Goal: Task Accomplishment & Management: Use online tool/utility

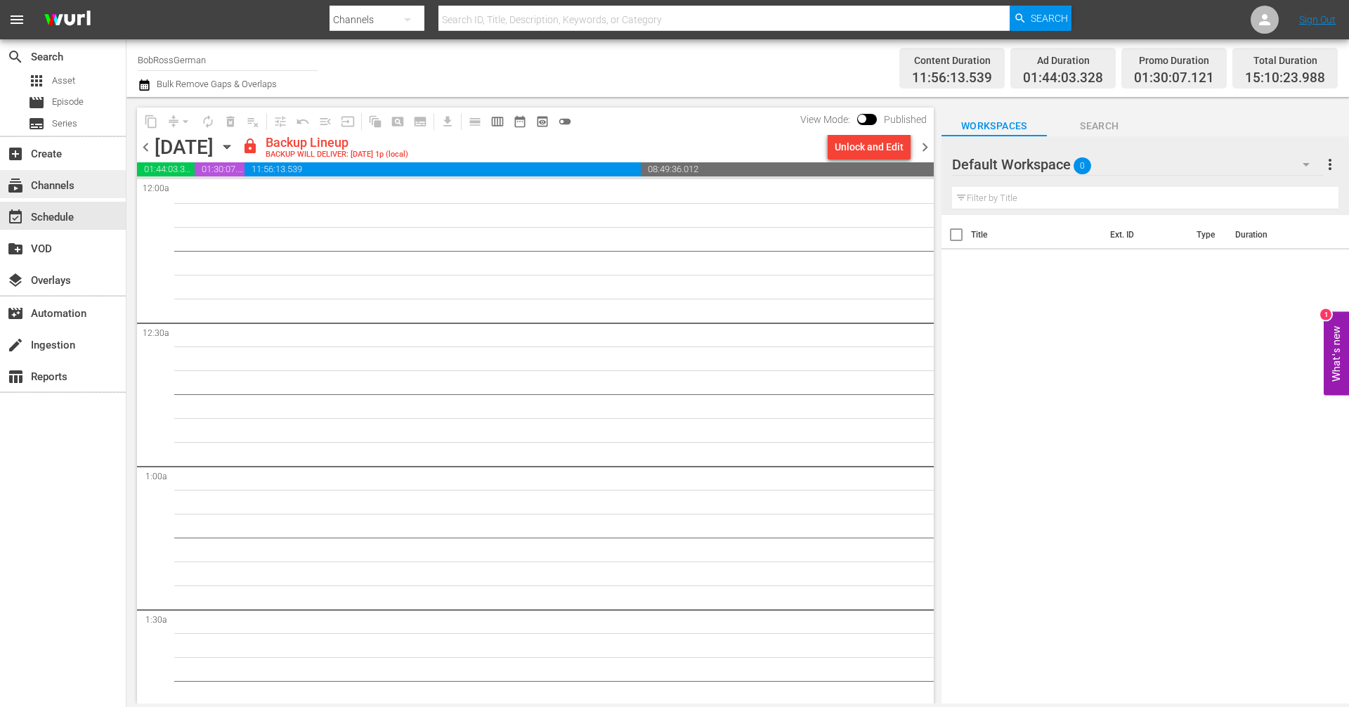
click at [79, 189] on div "subscriptions Channels" at bounding box center [63, 184] width 126 height 28
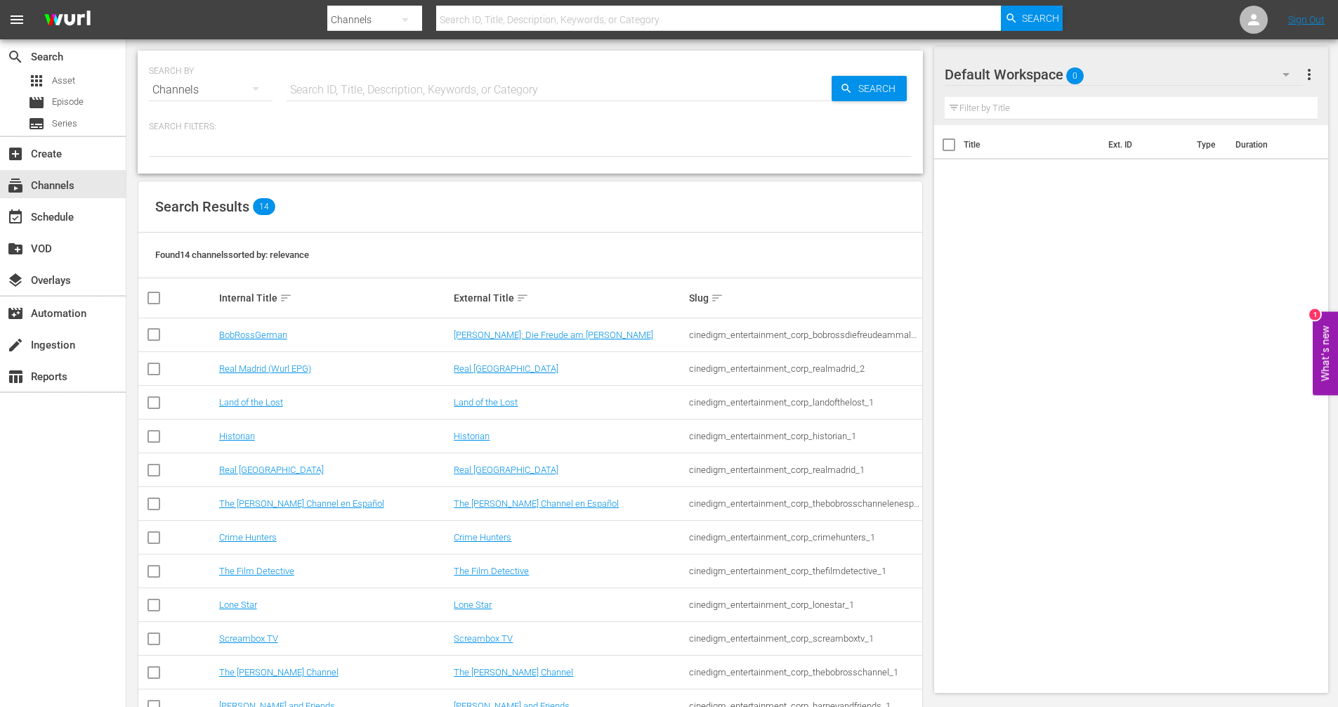
scroll to position [110, 0]
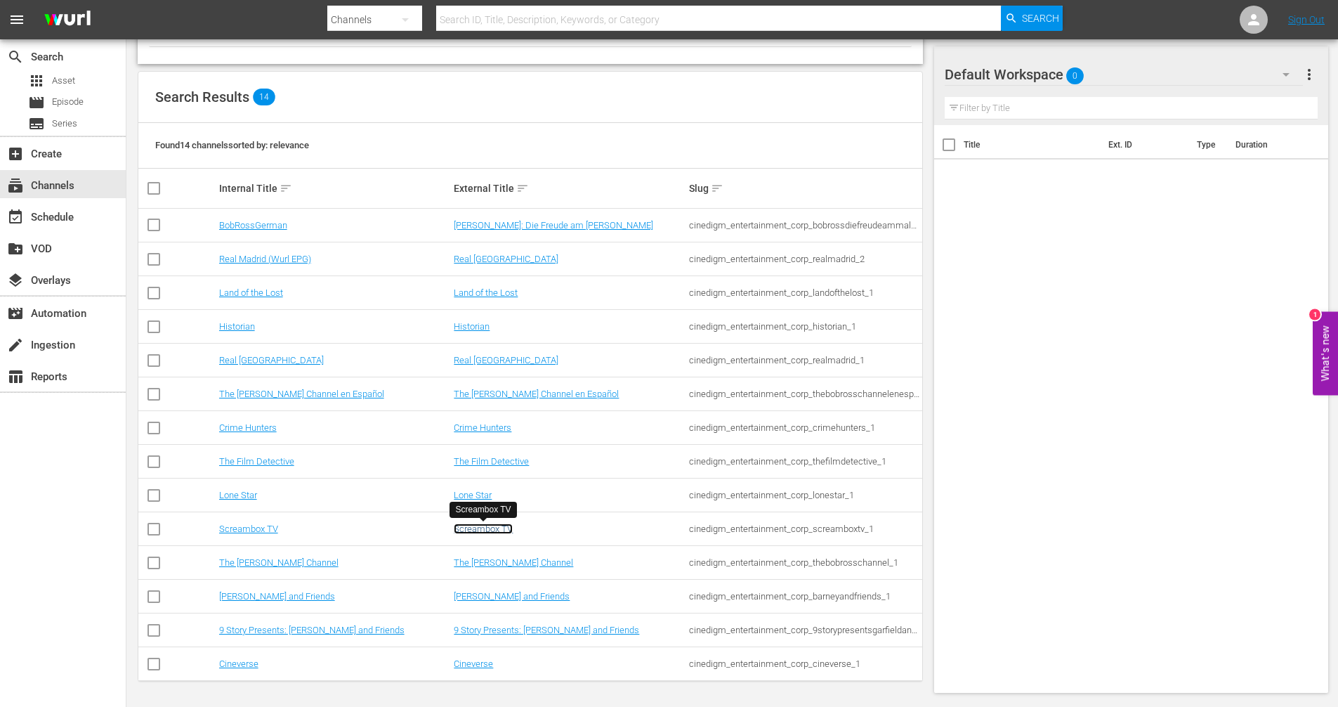
click at [489, 529] on link "Screambox TV" at bounding box center [483, 528] width 59 height 11
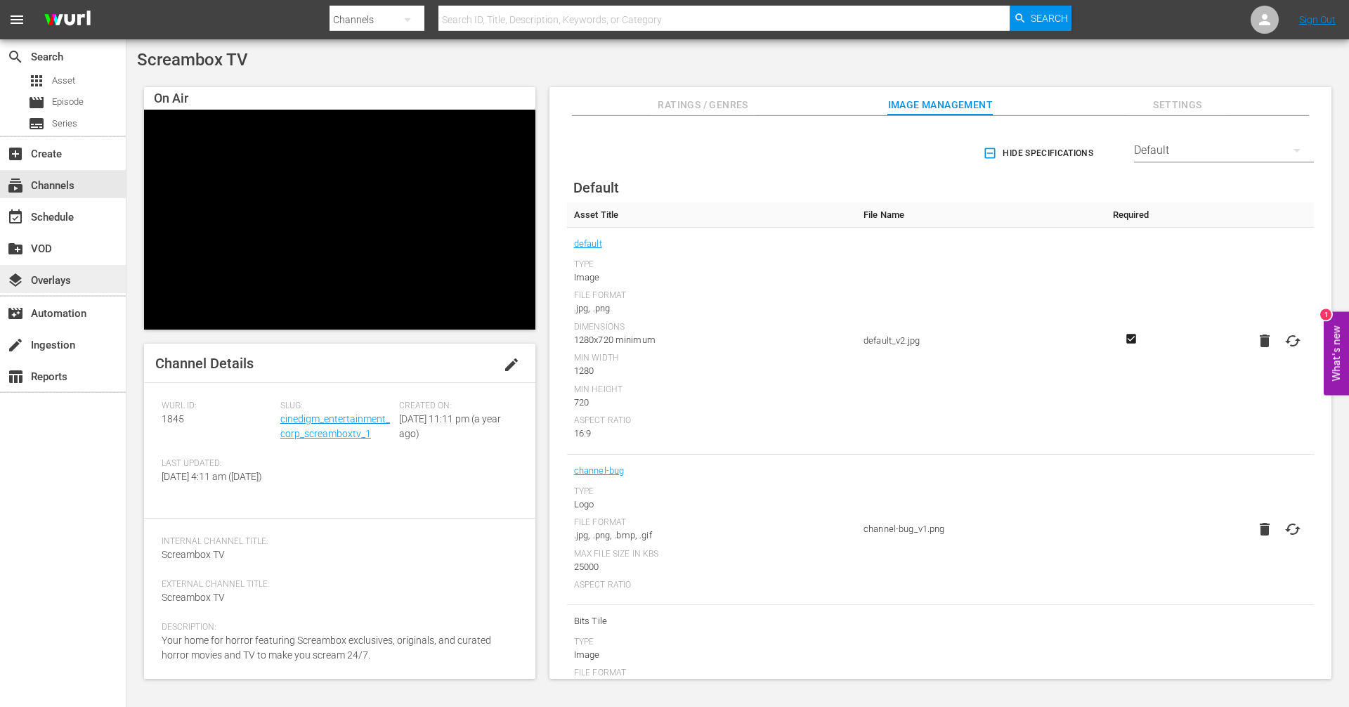
click at [80, 278] on div "layers Overlays" at bounding box center [63, 279] width 126 height 28
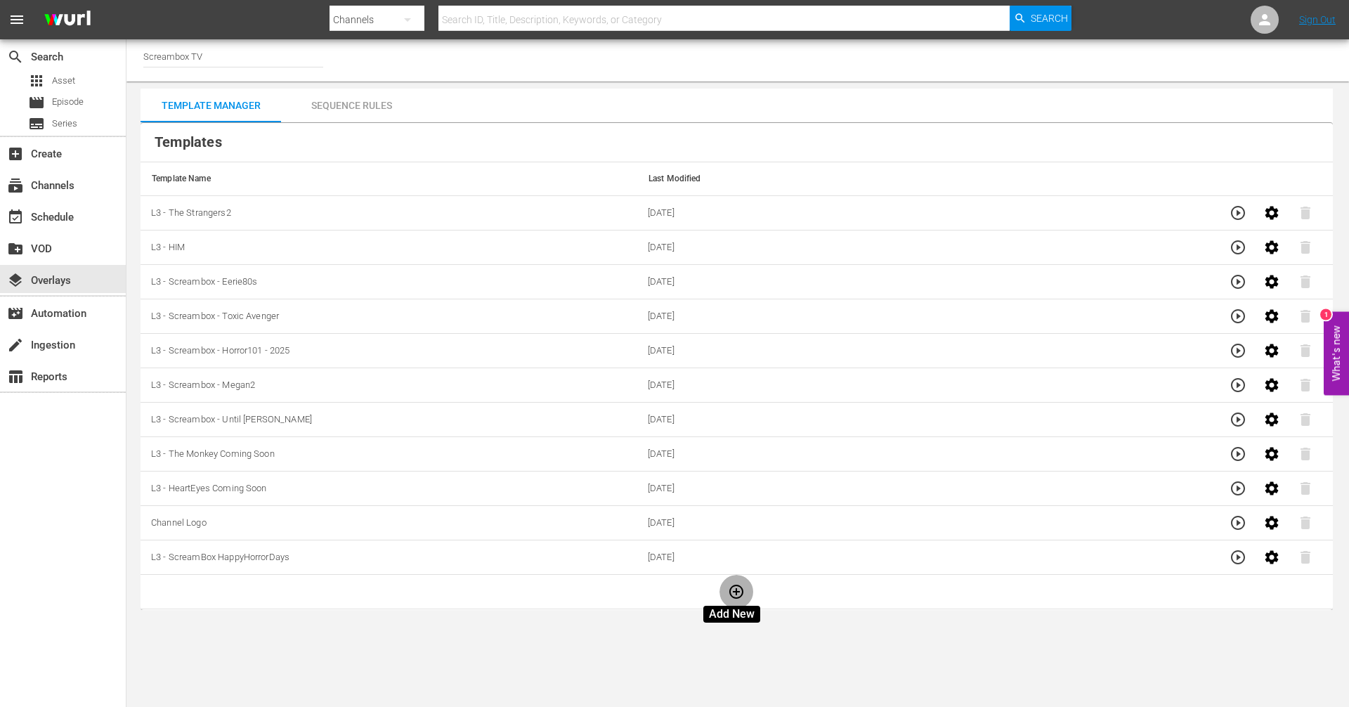
click at [729, 587] on icon "button" at bounding box center [736, 591] width 14 height 14
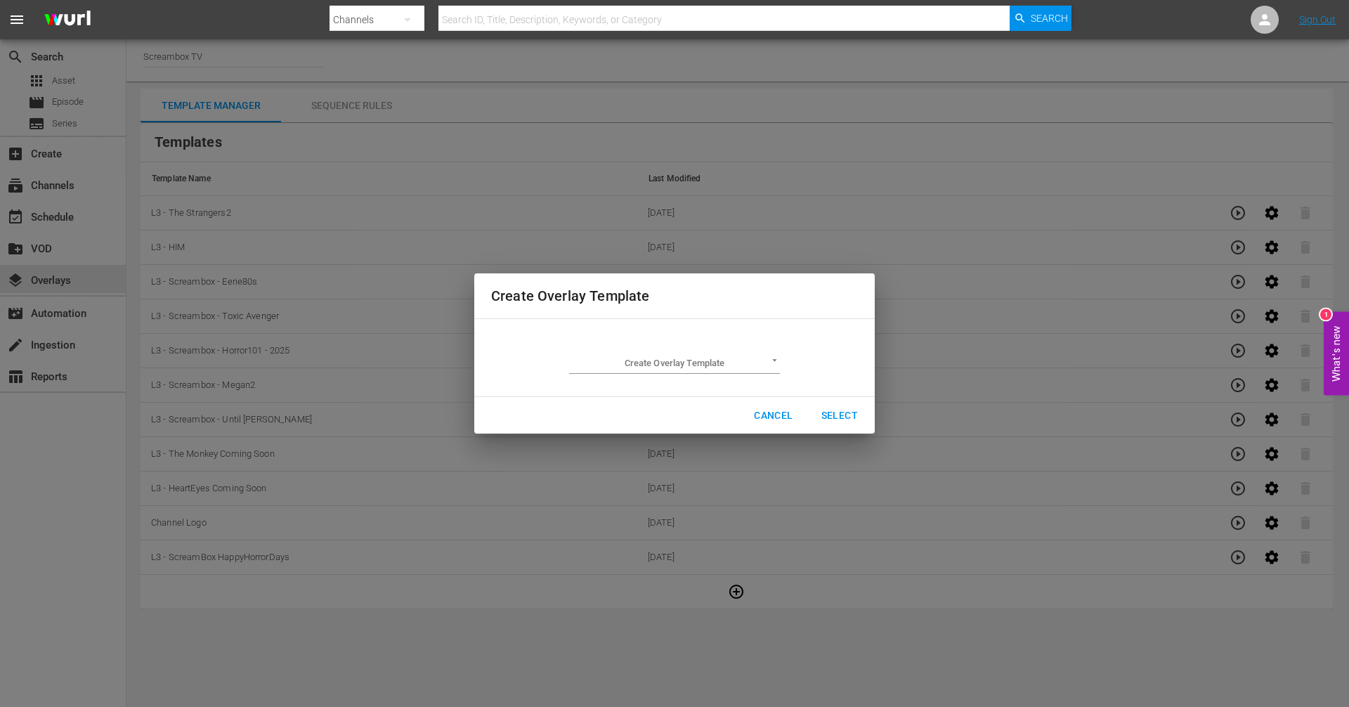
click at [756, 365] on body "menu Search By Channels Search ID, Title, Description, Keywords, or Category Se…" at bounding box center [674, 353] width 1349 height 707
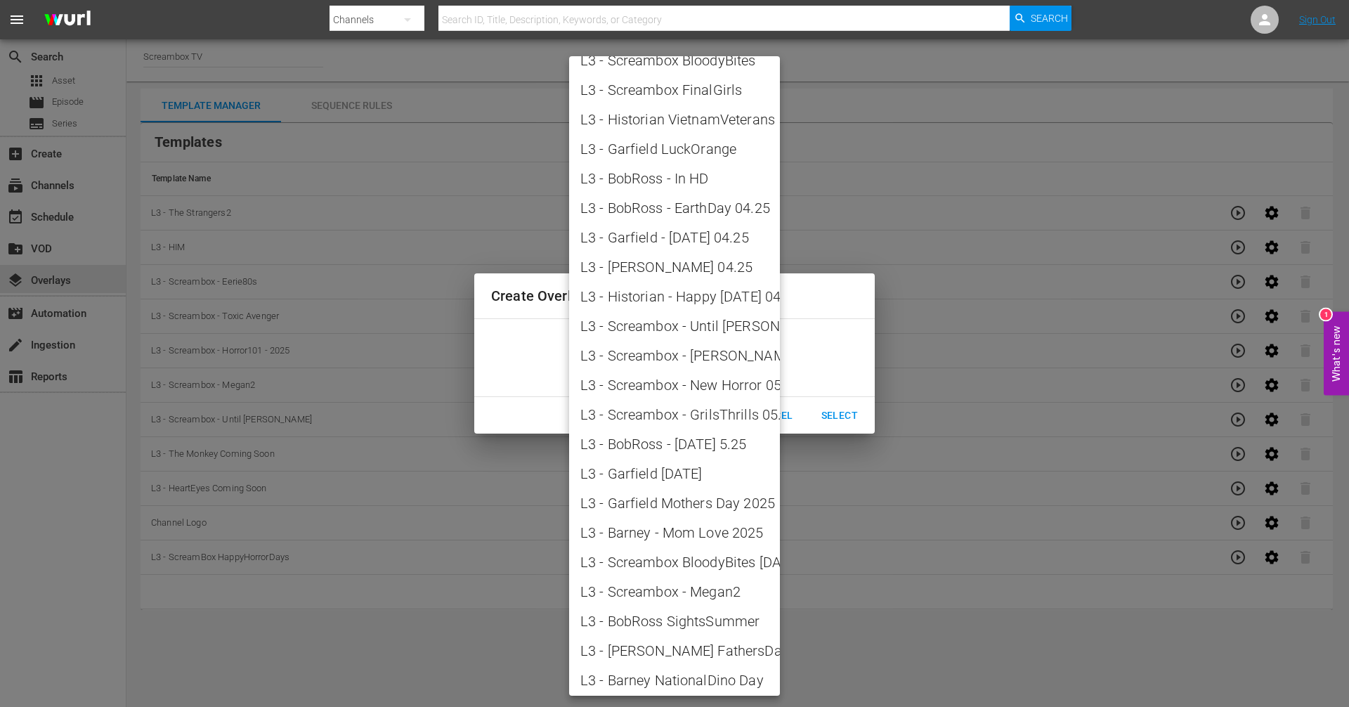
scroll to position [1526, 0]
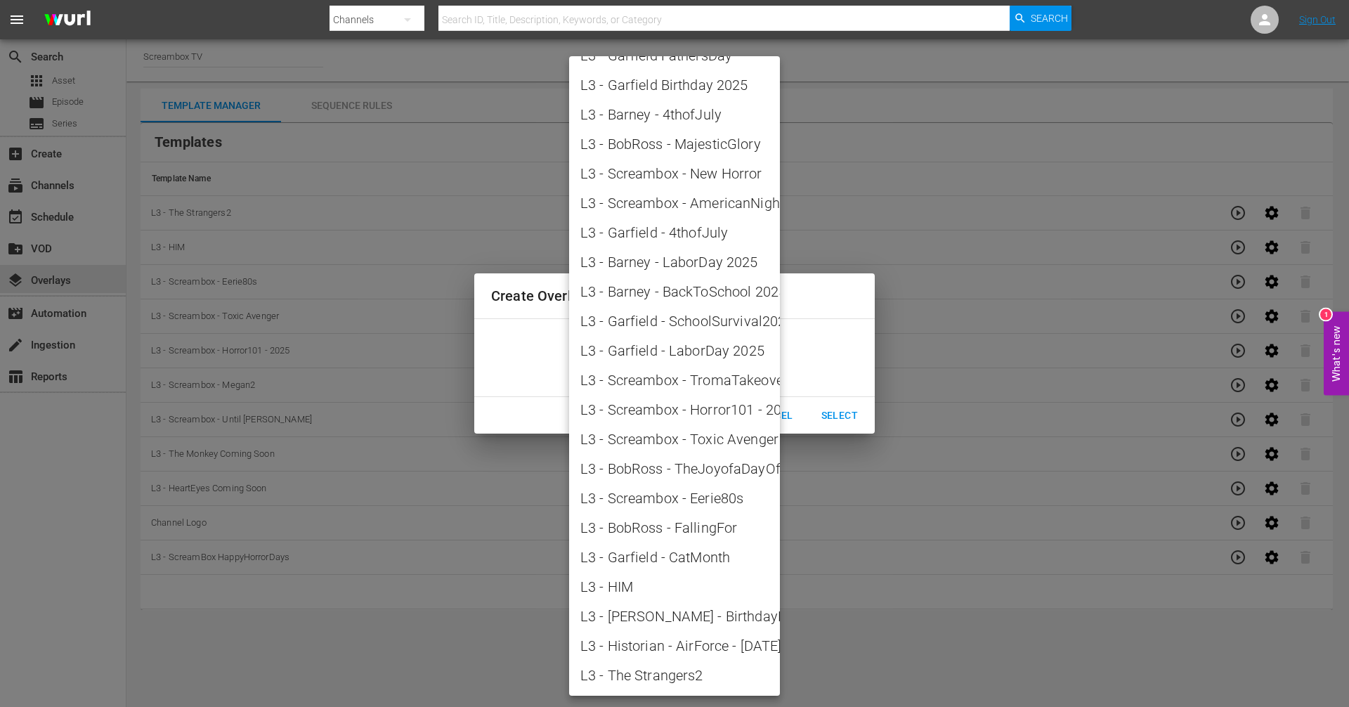
click at [925, 530] on div at bounding box center [674, 353] width 1349 height 707
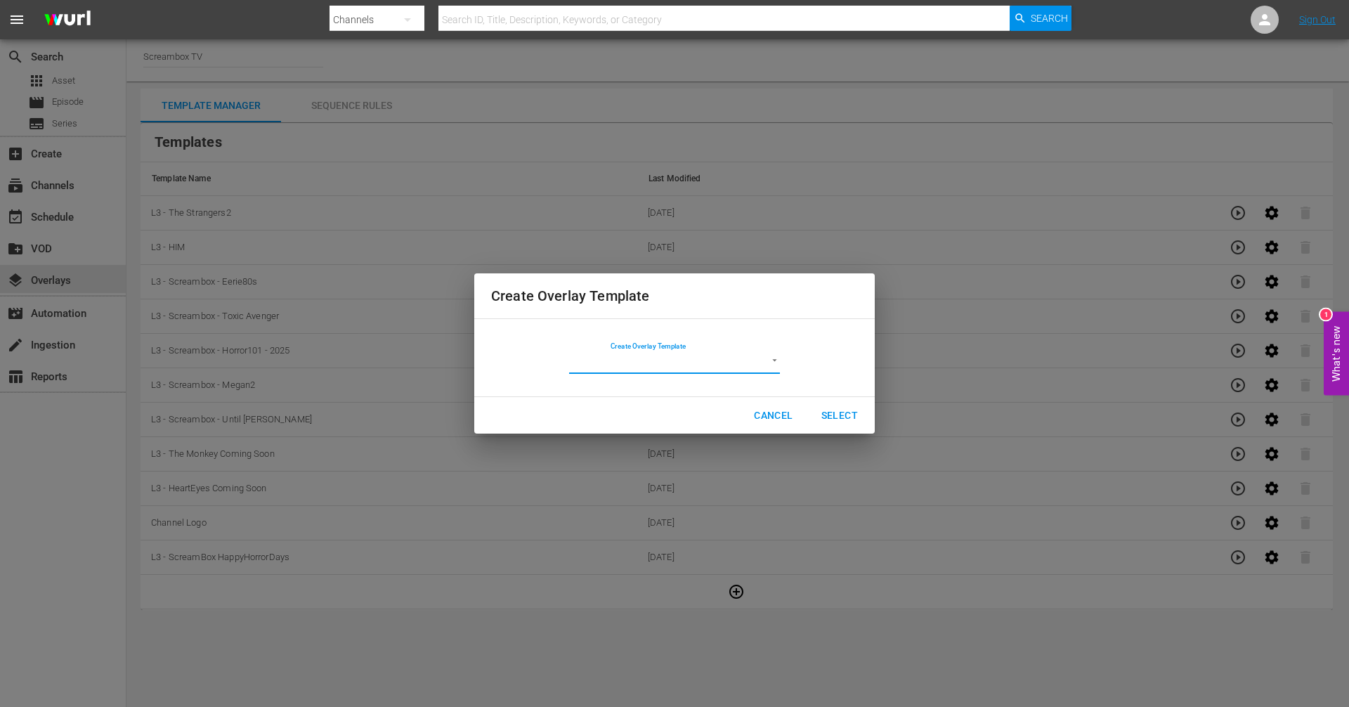
click at [785, 419] on span "Cancel" at bounding box center [773, 416] width 39 height 18
